Goal: Answer question/provide support: Share knowledge or assist other users

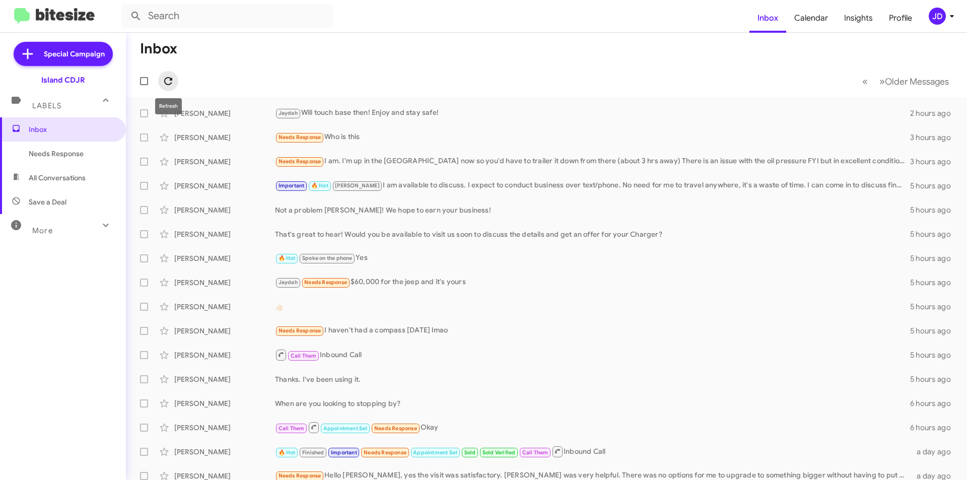
click at [168, 78] on icon at bounding box center [168, 81] width 8 height 8
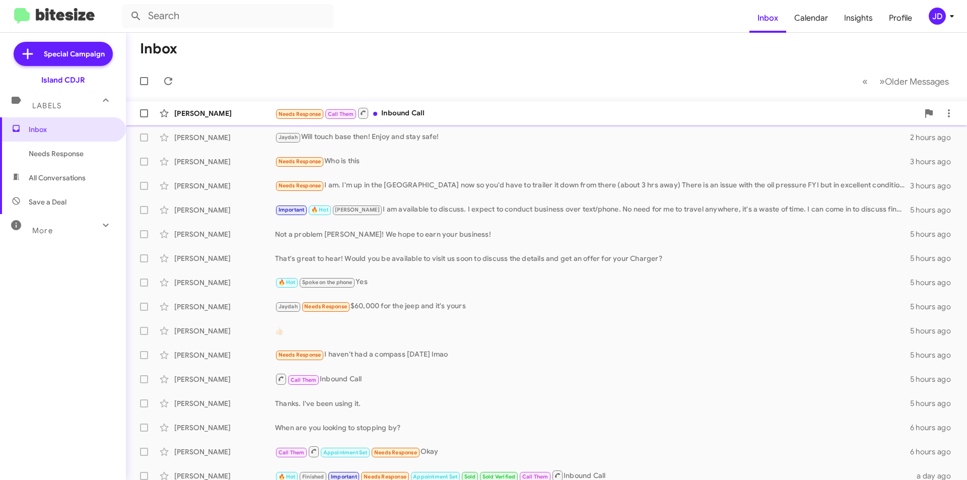
click at [256, 124] on span "[PERSON_NAME] Needs Response Call Them Inbound Call a few seconds ago" at bounding box center [546, 113] width 841 height 24
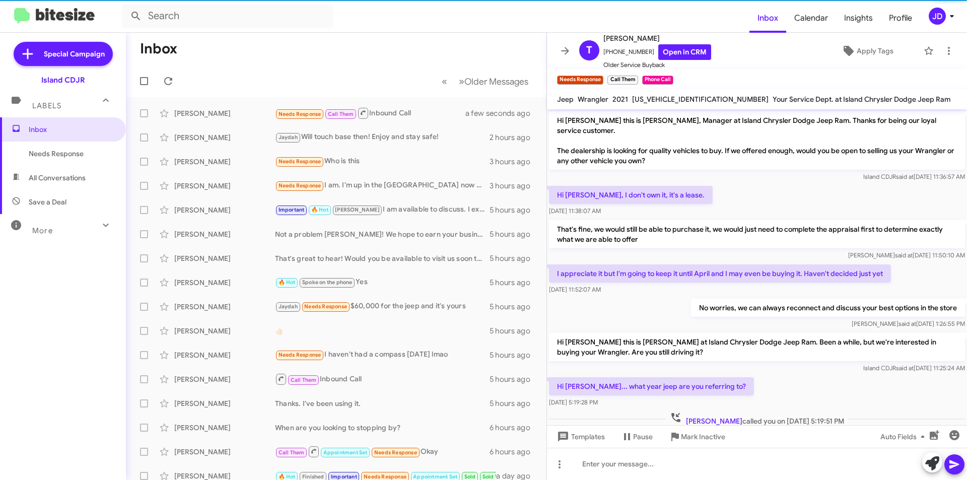
scroll to position [23, 0]
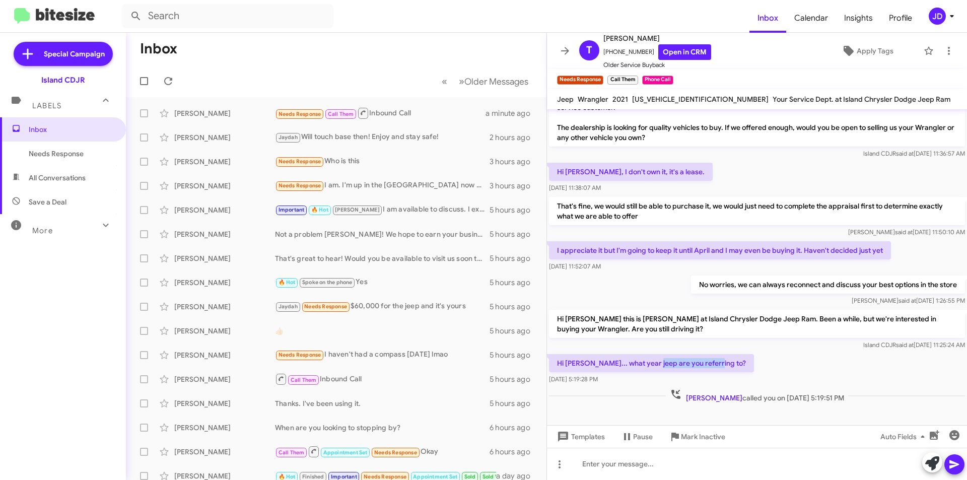
drag, startPoint x: 647, startPoint y: 364, endPoint x: 706, endPoint y: 363, distance: 58.9
click at [706, 363] on p "Hi [PERSON_NAME]... what year jeep are you referring to?" at bounding box center [651, 363] width 205 height 18
click at [943, 45] on icon at bounding box center [949, 51] width 12 height 12
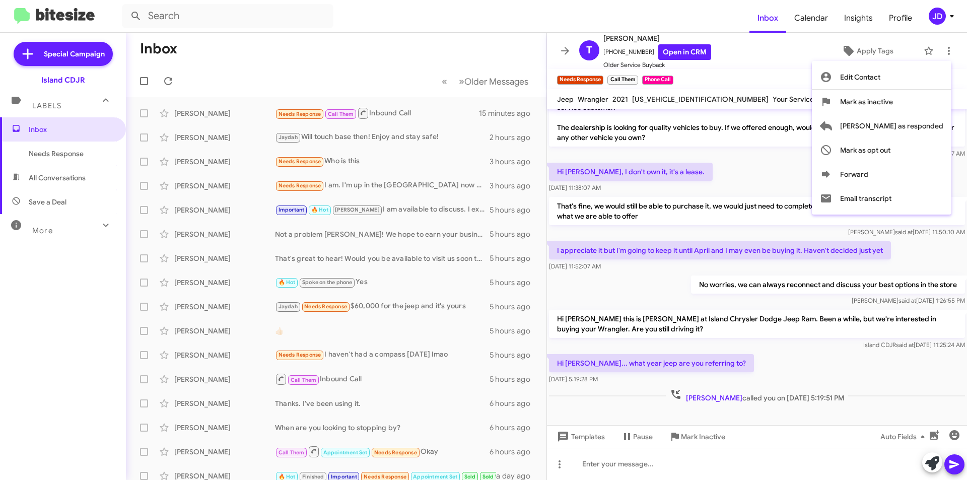
click at [801, 62] on div at bounding box center [483, 240] width 967 height 480
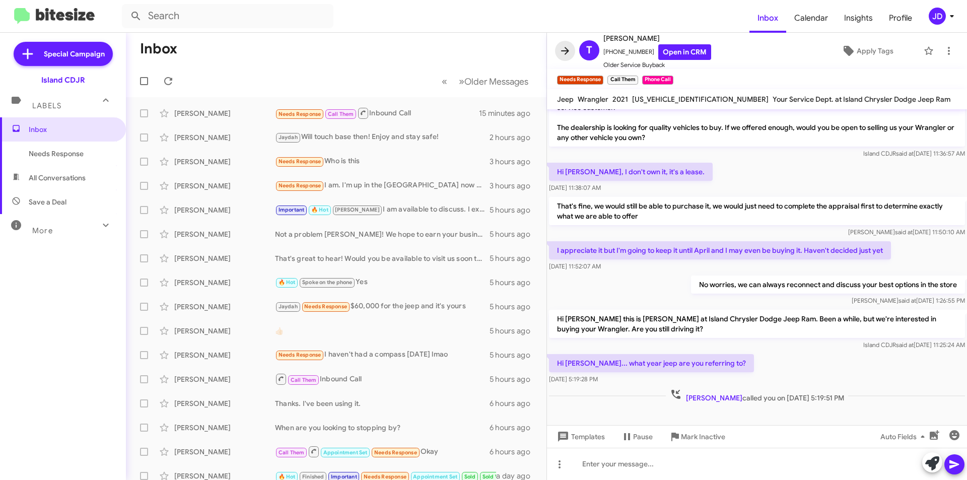
click at [562, 57] on button at bounding box center [565, 51] width 20 height 20
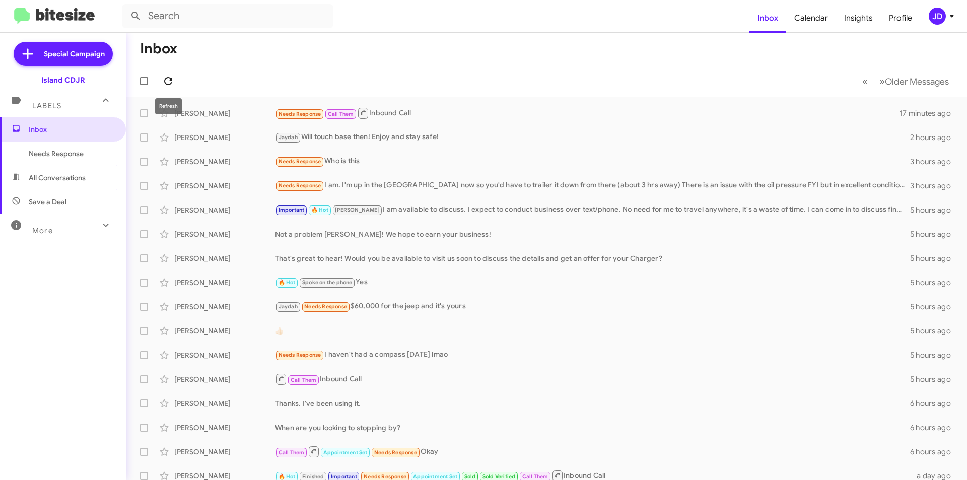
click at [173, 83] on icon at bounding box center [168, 81] width 12 height 12
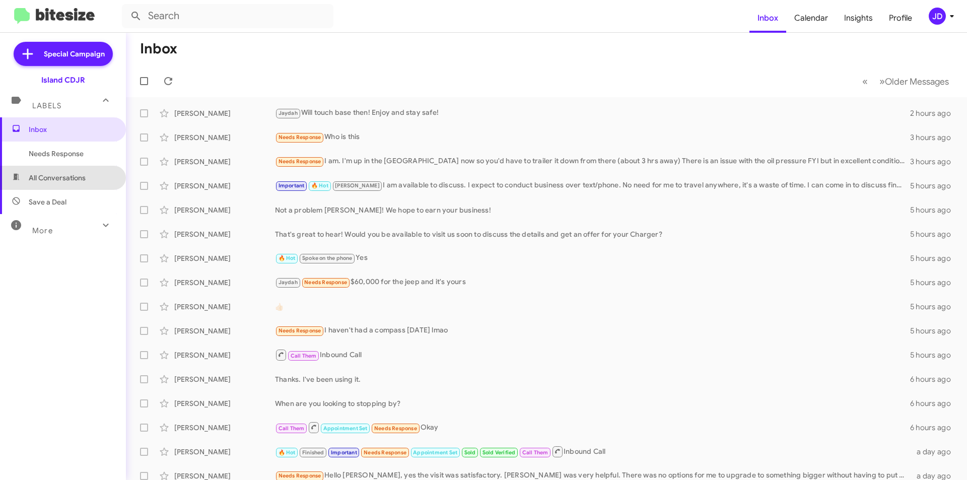
click at [89, 185] on span "All Conversations" at bounding box center [63, 178] width 126 height 24
type input "in:all-conversations"
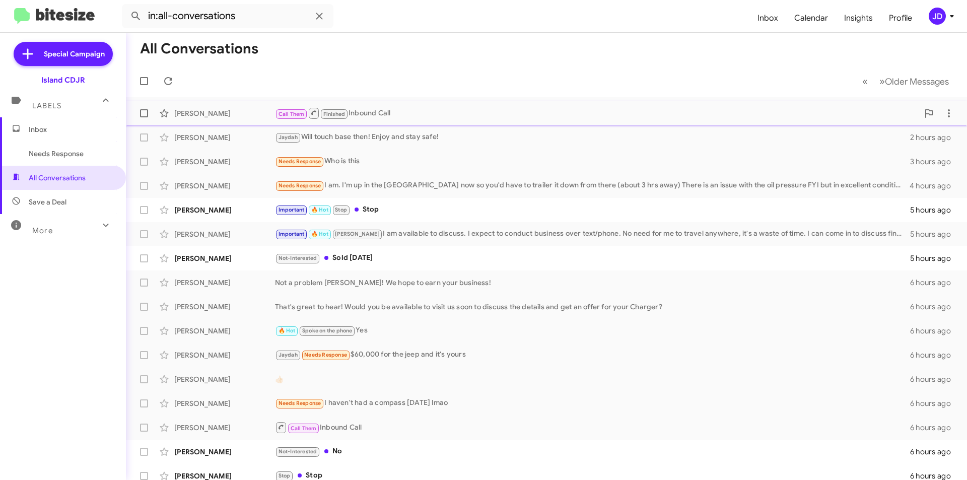
click at [309, 115] on small at bounding box center [314, 113] width 10 height 11
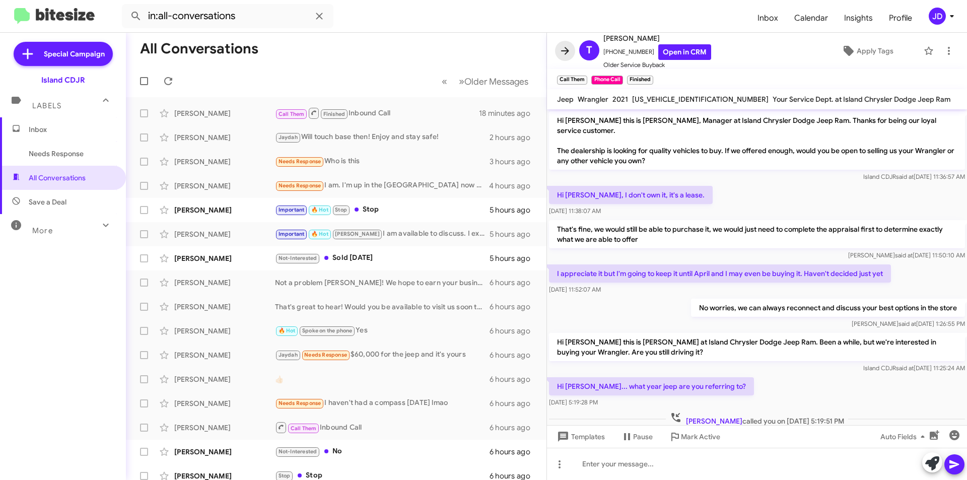
click at [558, 52] on span at bounding box center [565, 51] width 20 height 12
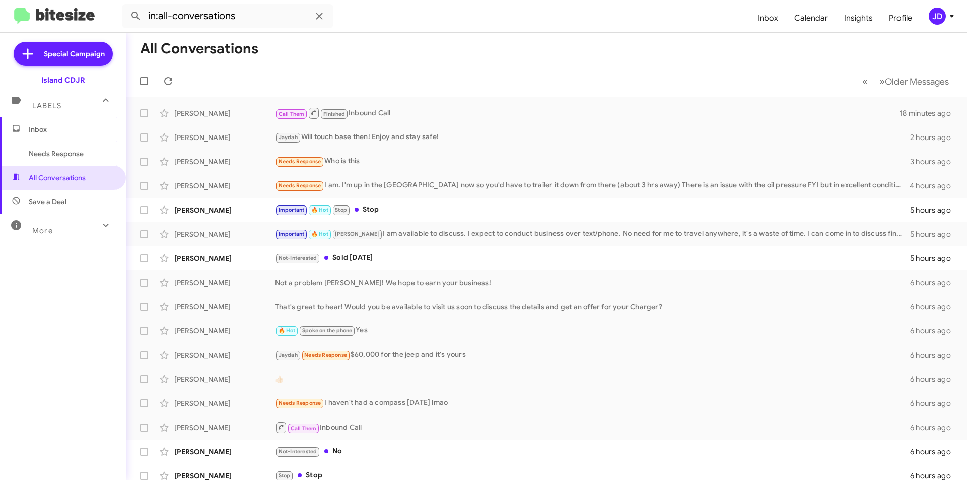
click at [15, 129] on icon at bounding box center [16, 128] width 9 height 9
